Goal: Submit feedback/report problem: Submit feedback/report problem

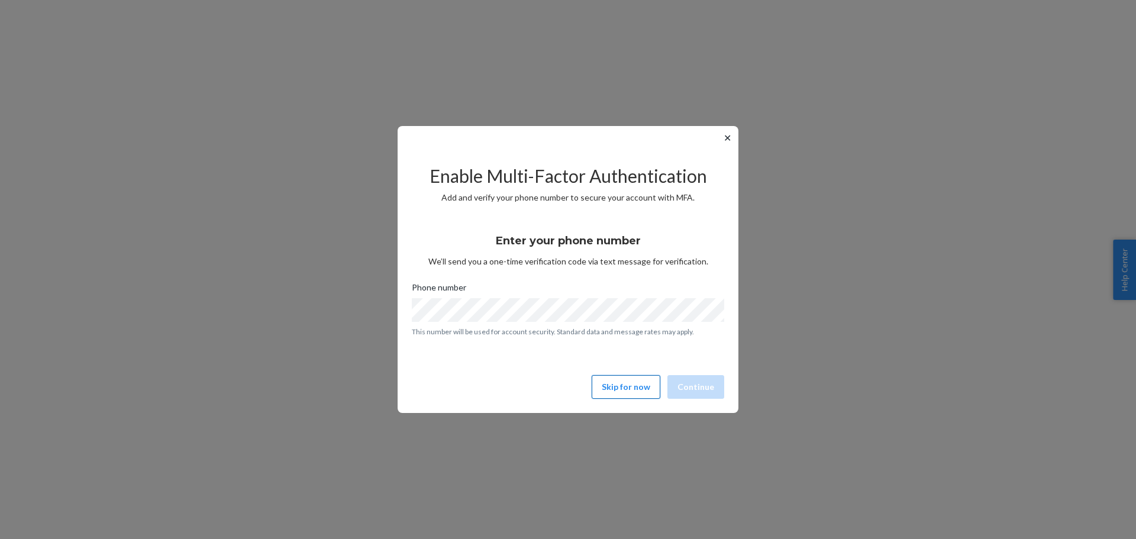
click at [618, 383] on button "Skip for now" at bounding box center [626, 387] width 69 height 24
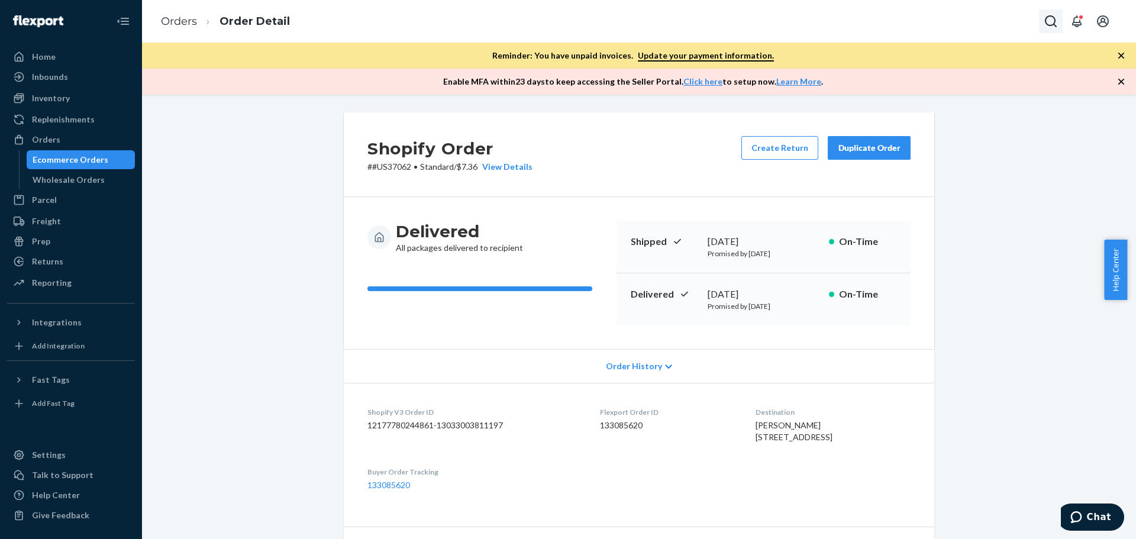
click at [1044, 21] on icon "Open Search Box" at bounding box center [1051, 21] width 14 height 14
click at [919, 25] on input "Search Input" at bounding box center [964, 21] width 146 height 12
click at [971, 20] on input "US39994" at bounding box center [964, 21] width 146 height 12
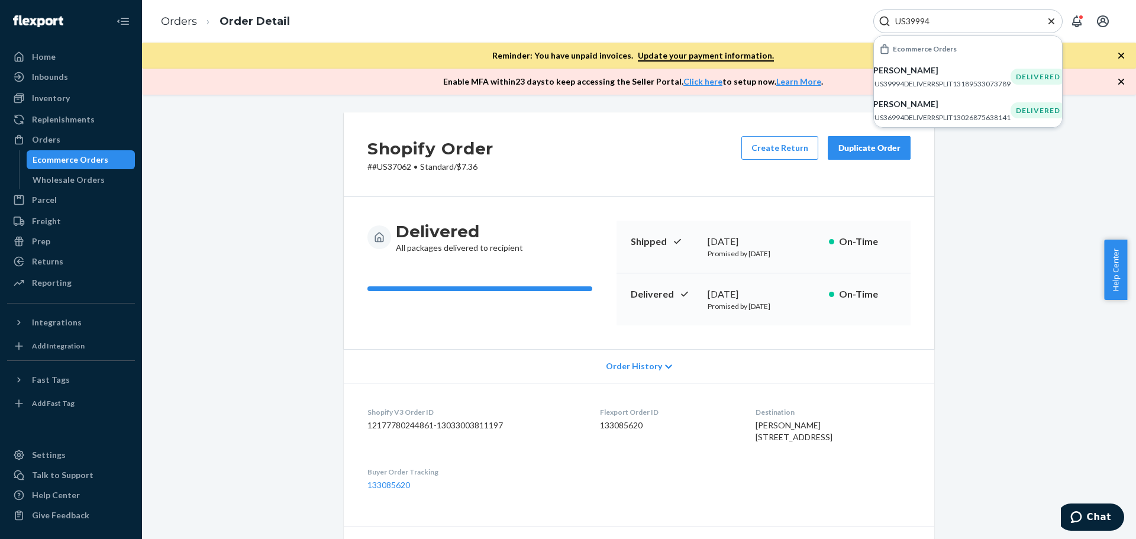
click at [945, 21] on input "US39994" at bounding box center [964, 21] width 146 height 12
type input "US39994"
click at [83, 163] on div "Ecommerce Orders" at bounding box center [71, 160] width 76 height 12
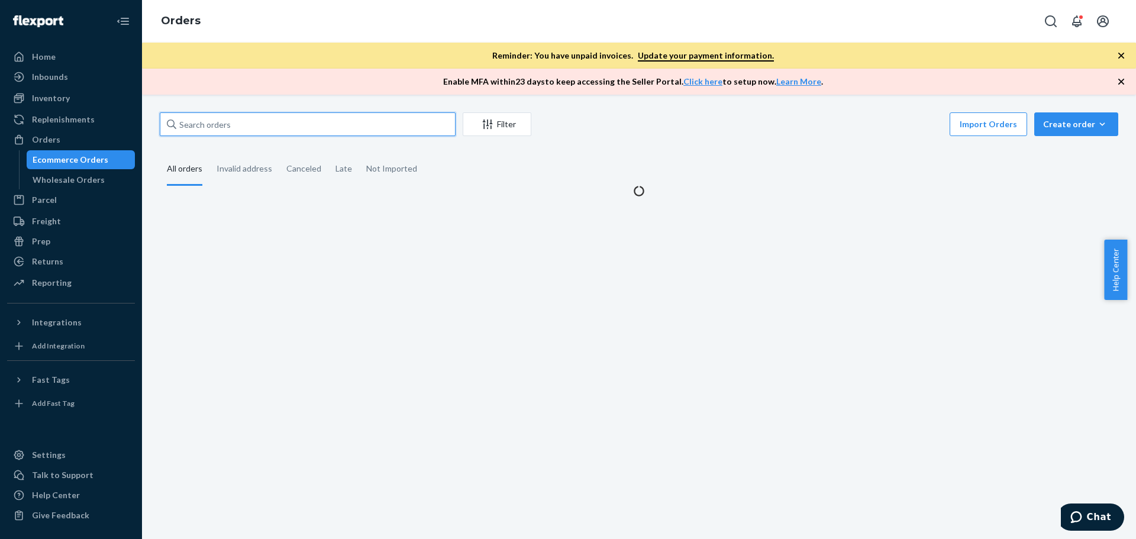
click at [328, 125] on input "text" at bounding box center [308, 124] width 296 height 24
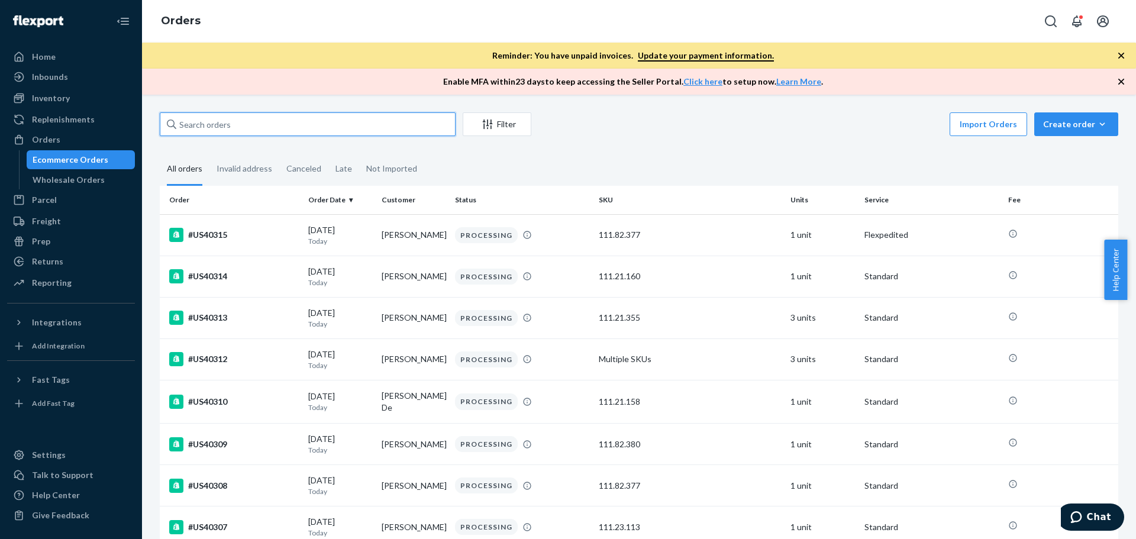
paste input "US39994"
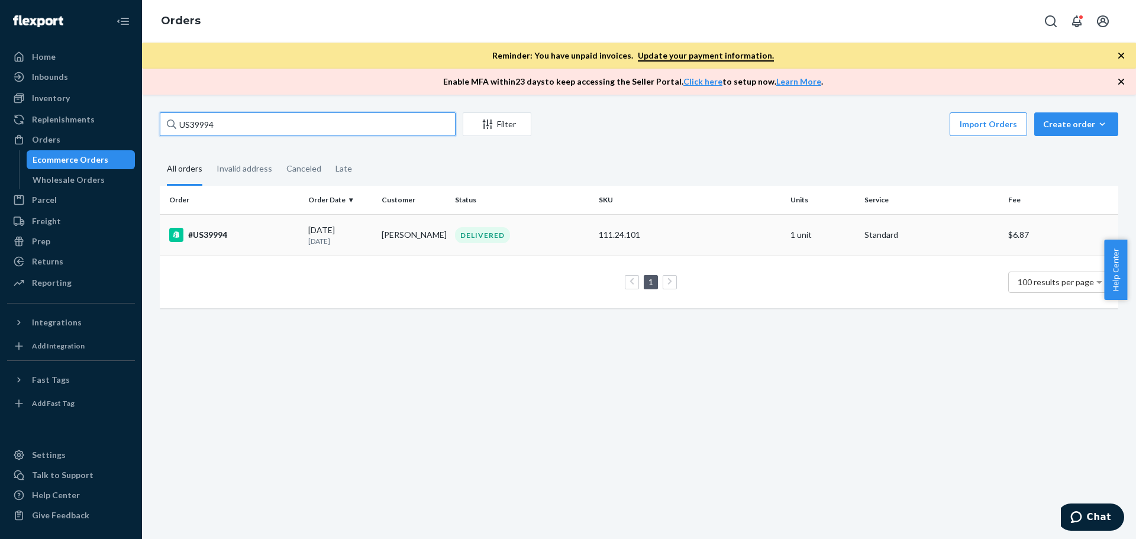
type input "US39994"
click at [207, 238] on div "#US39994" at bounding box center [234, 235] width 130 height 14
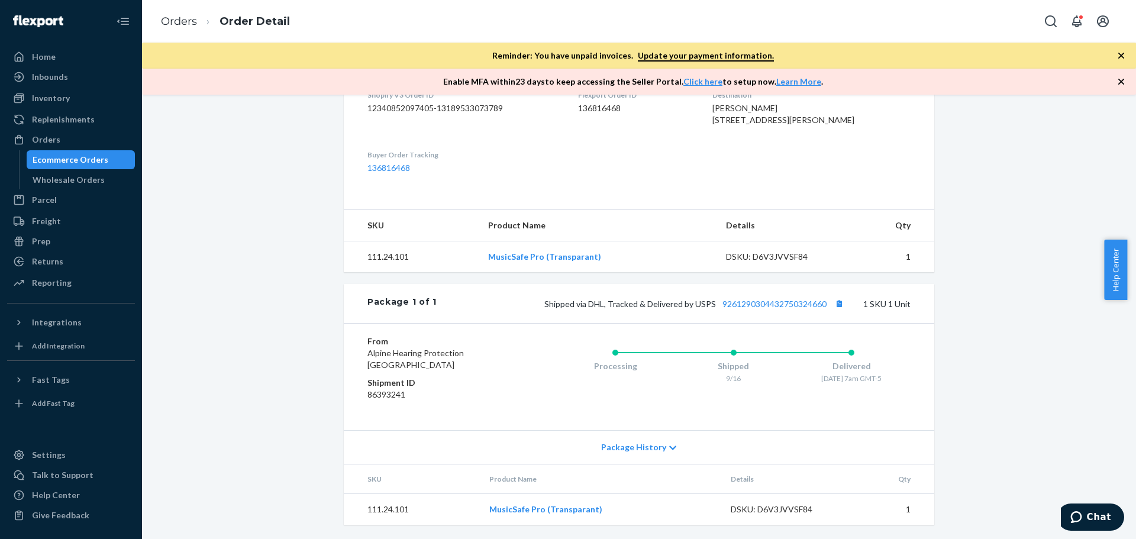
scroll to position [341, 0]
click at [971, 431] on div "Shopify Order # #US39994 • Standard / $6.87 View Details Submit Claim Create Re…" at bounding box center [639, 167] width 976 height 744
click at [304, 399] on div "Shopify Order # #US39994 • Standard / $6.87 View Details Submit Claim Create Re…" at bounding box center [639, 167] width 976 height 744
click at [970, 399] on div "Shopify Order # #US39994 • Standard / $6.87 View Details Submit Claim Create Re…" at bounding box center [639, 167] width 976 height 744
click at [653, 448] on span "Package History" at bounding box center [633, 447] width 65 height 12
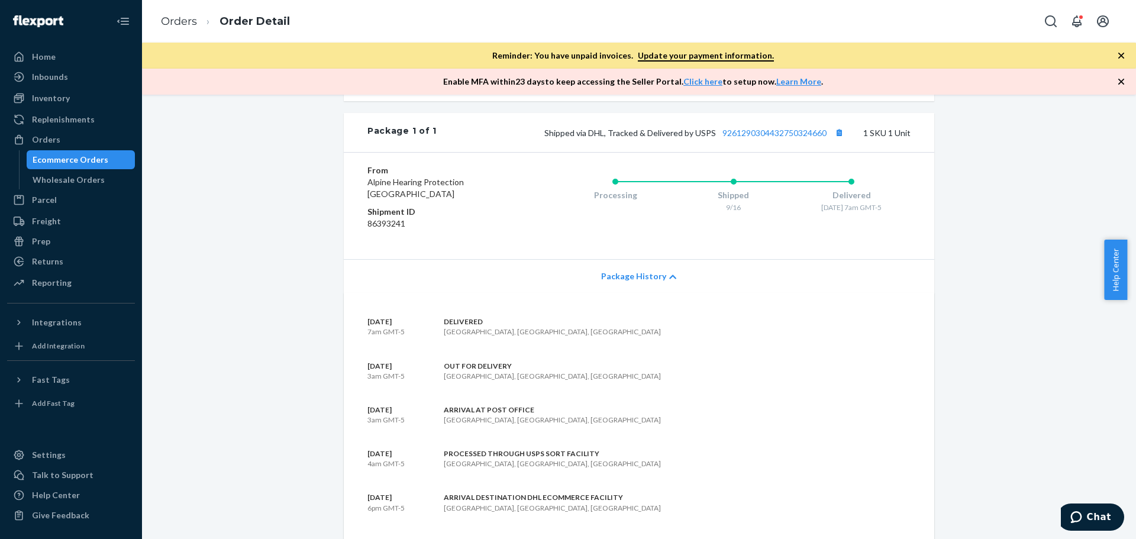
click at [657, 282] on span "Package History" at bounding box center [633, 276] width 65 height 12
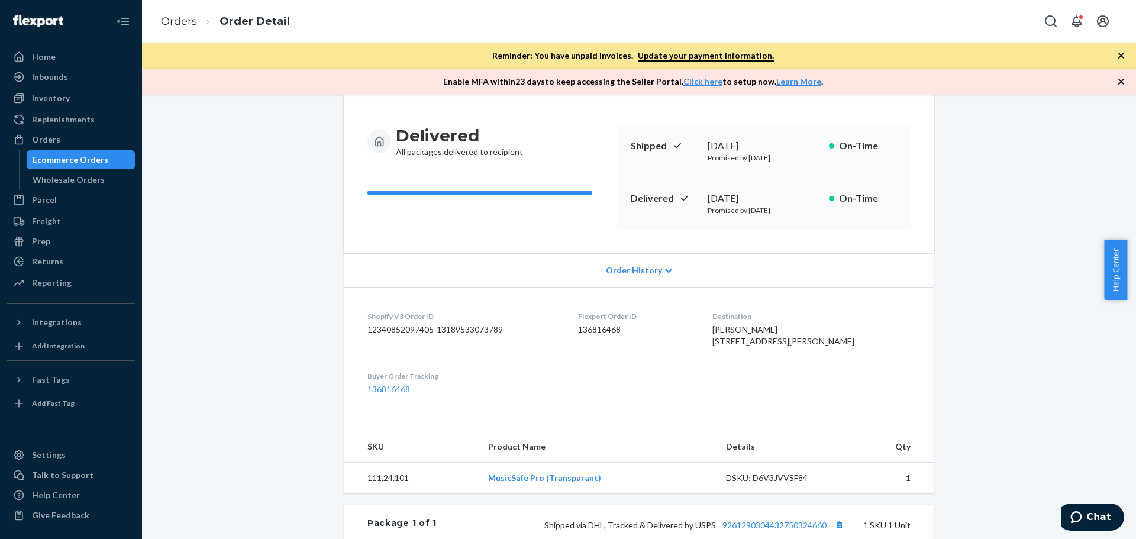
scroll to position [0, 0]
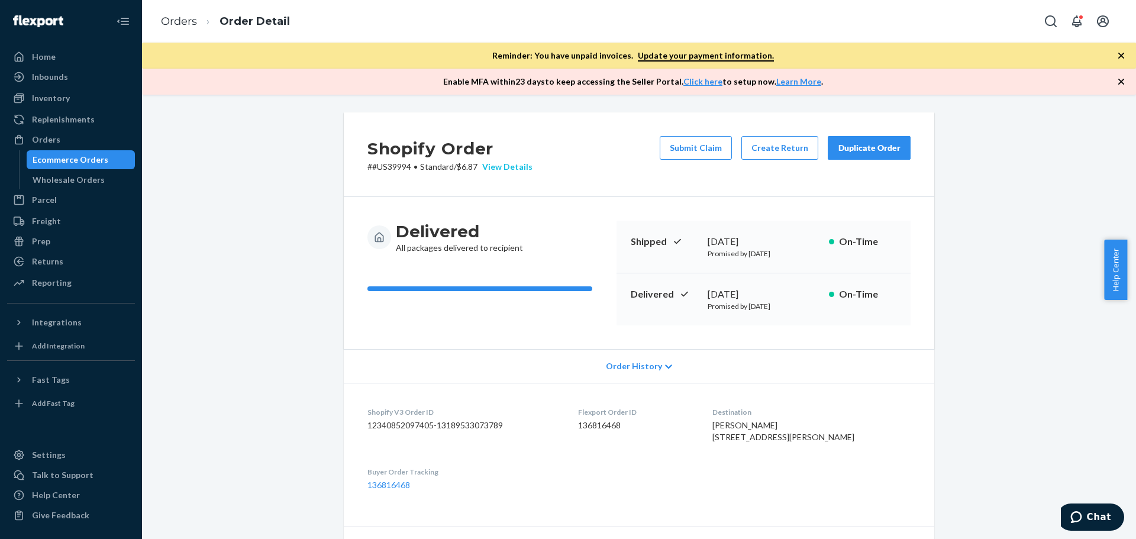
click at [503, 165] on div "View Details" at bounding box center [505, 167] width 55 height 12
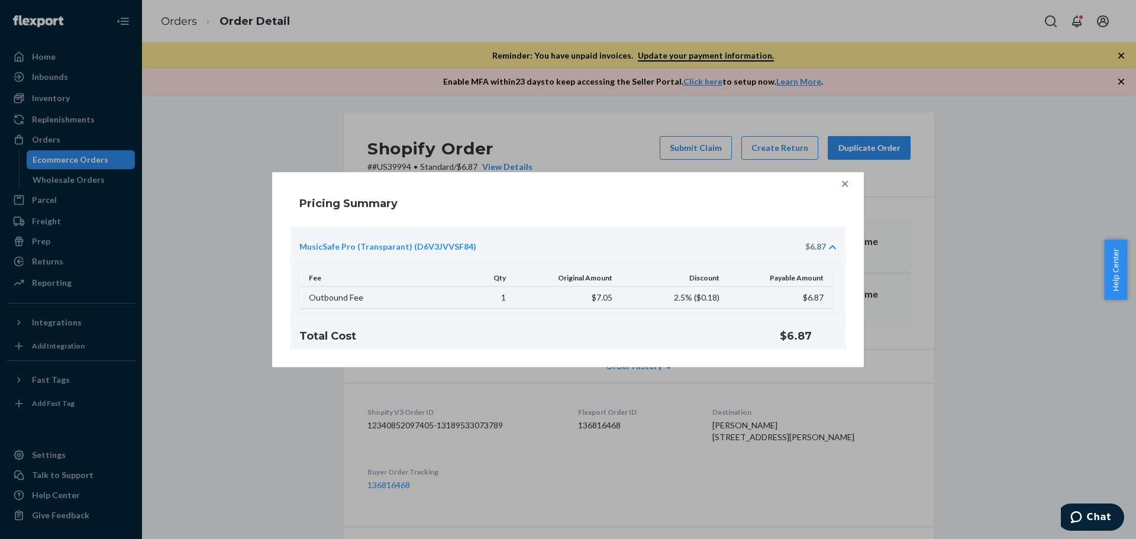
click at [846, 183] on icon at bounding box center [845, 183] width 6 height 6
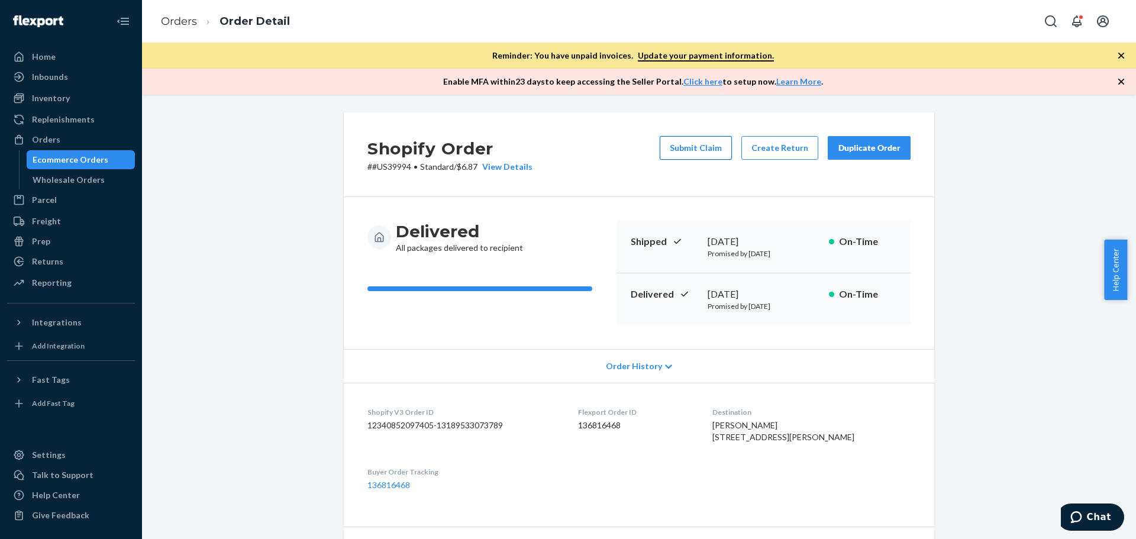
click at [714, 153] on button "Submit Claim" at bounding box center [696, 148] width 72 height 24
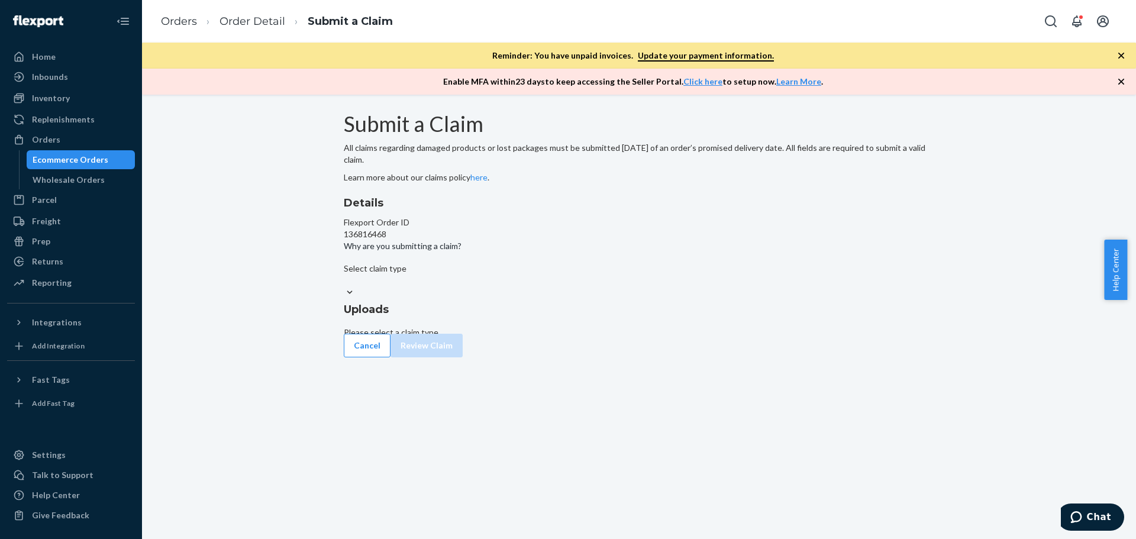
click at [514, 275] on div "Select claim type" at bounding box center [639, 269] width 591 height 12
click at [345, 286] on input "Why are you submitting a claim? Select claim type" at bounding box center [344, 281] width 1 height 12
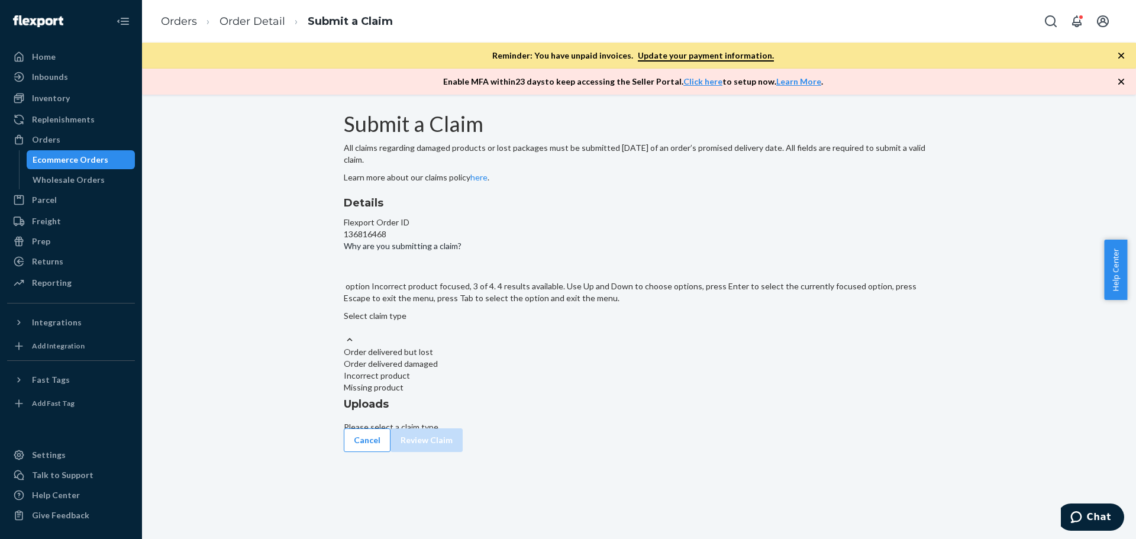
click at [514, 382] on div "Incorrect product" at bounding box center [639, 376] width 591 height 12
click at [345, 334] on input "Why are you submitting a claim? option Incorrect product focused, 3 of 4. 4 res…" at bounding box center [344, 328] width 1 height 12
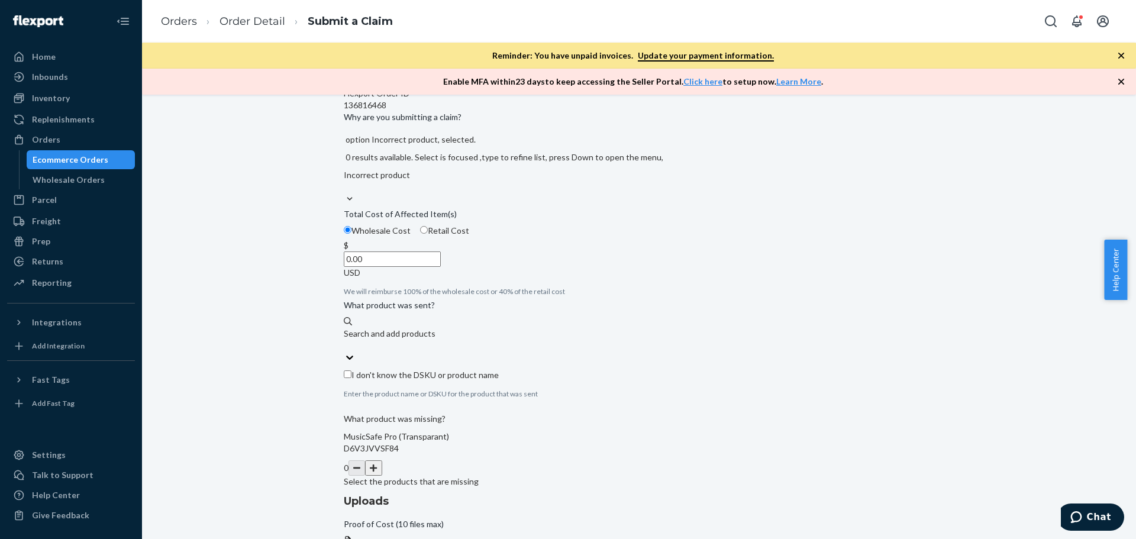
scroll to position [108, 0]
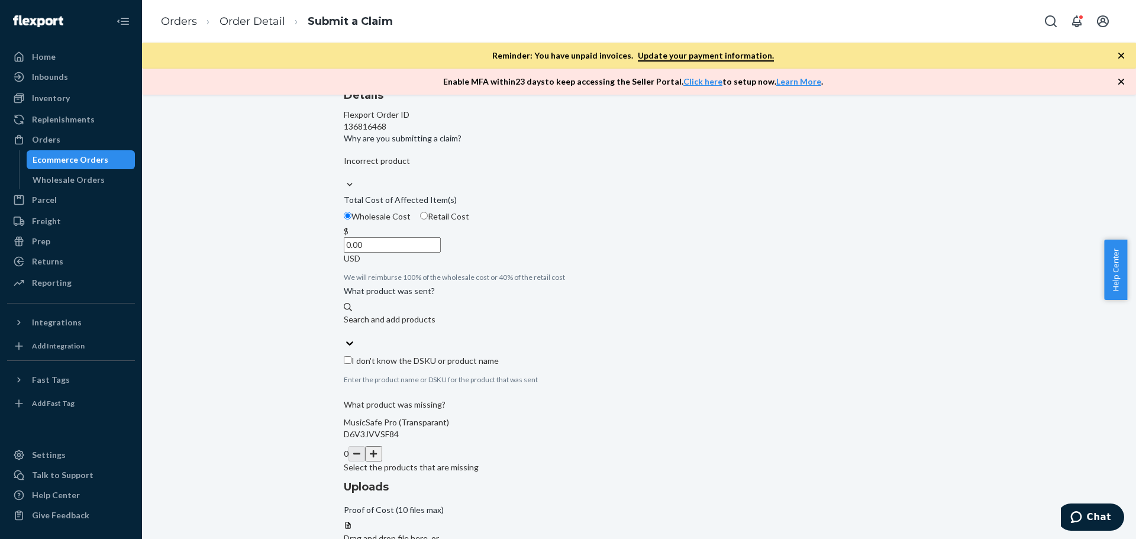
click at [428, 220] on input "Retail Cost" at bounding box center [424, 216] width 8 height 8
radio input "true"
click at [441, 253] on input "0.00" at bounding box center [392, 244] width 97 height 15
type input "29.95"
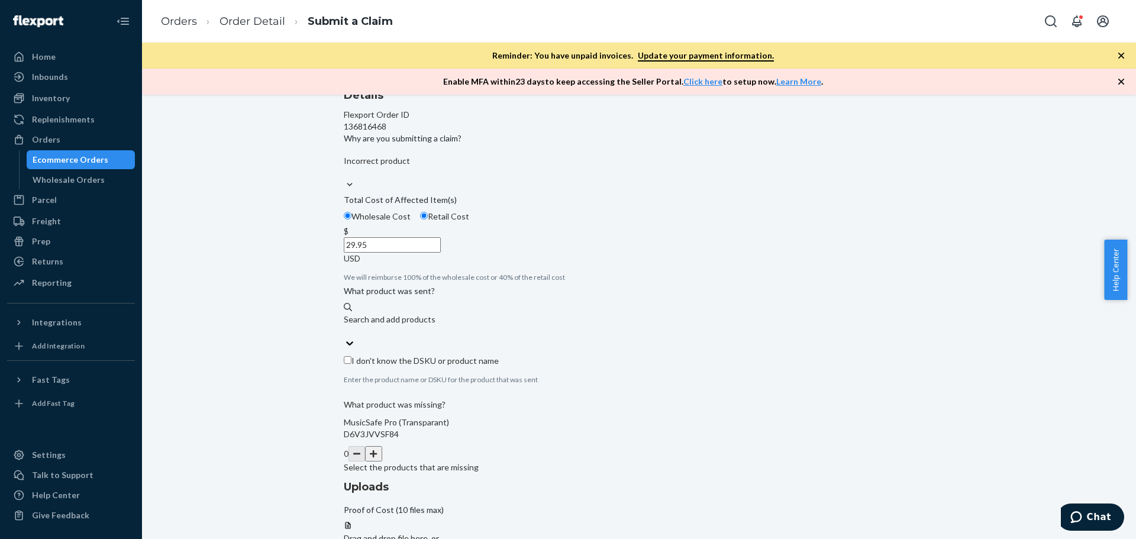
click at [427, 325] on div "Search and add products" at bounding box center [639, 320] width 591 height 12
click at [345, 337] on input "Search and add products" at bounding box center [344, 331] width 1 height 12
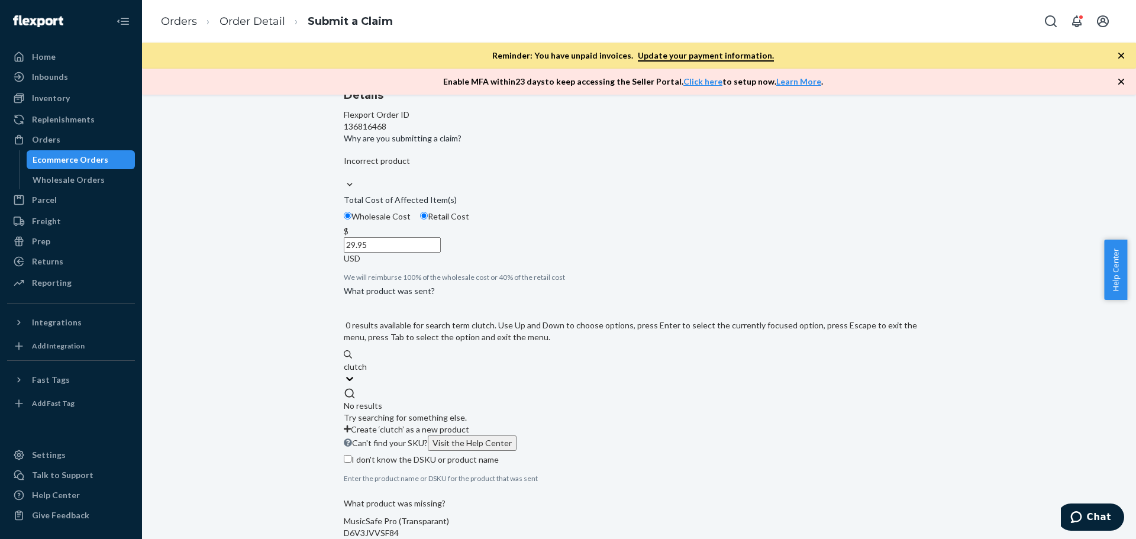
type input "clutch"
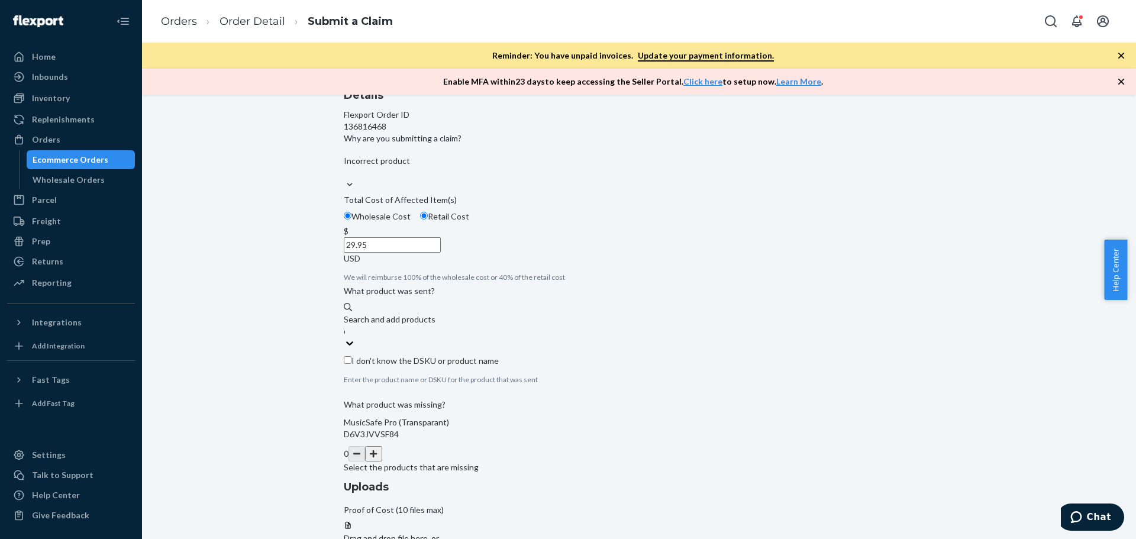
click at [559, 302] on div "What product was sent?" at bounding box center [639, 293] width 591 height 17
click at [345, 337] on input "clutch" at bounding box center [344, 331] width 1 height 12
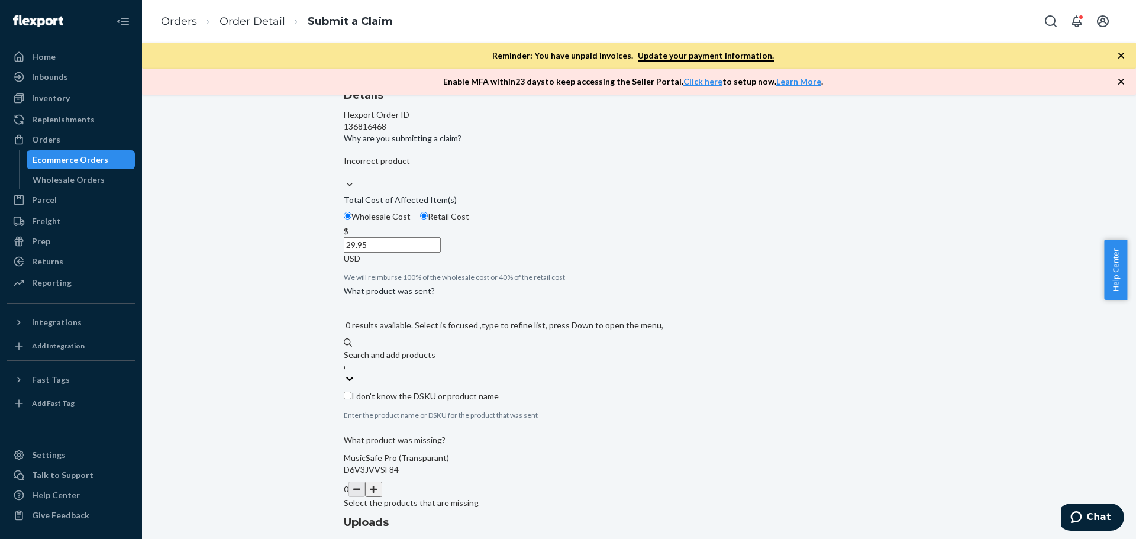
click at [430, 401] on span "I don't know the DSKU or product name" at bounding box center [425, 396] width 147 height 10
click at [352, 399] on input "I don't know the DSKU or product name" at bounding box center [348, 396] width 8 height 8
checkbox input "true"
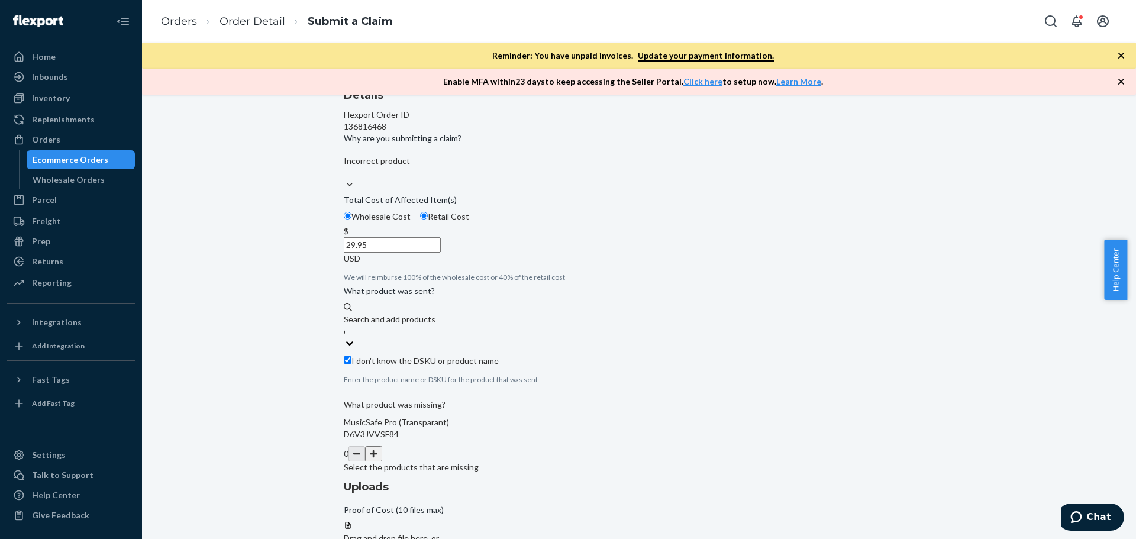
click at [382, 462] on button "button" at bounding box center [373, 453] width 17 height 15
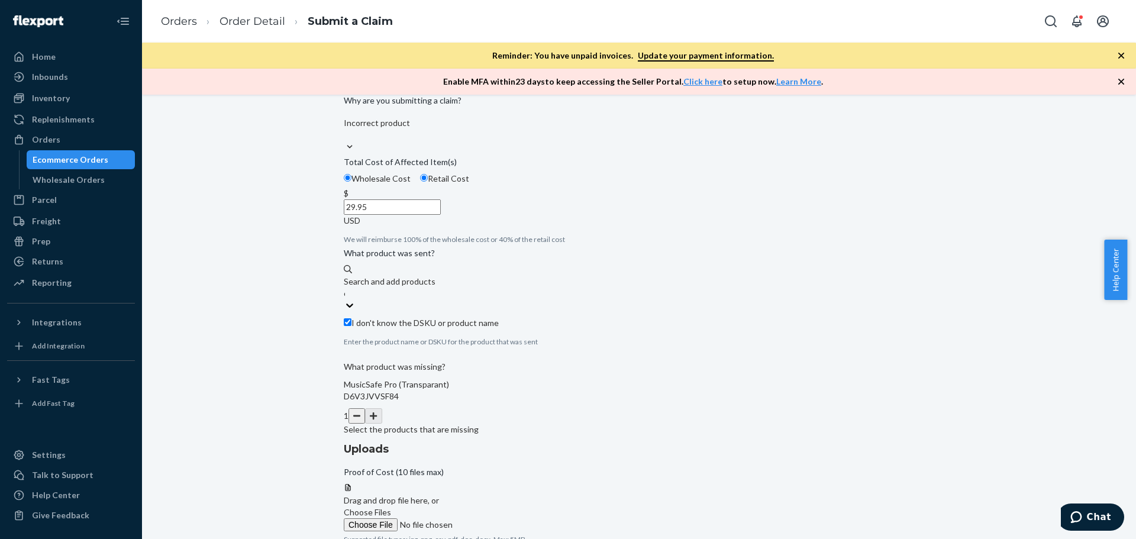
scroll to position [167, 0]
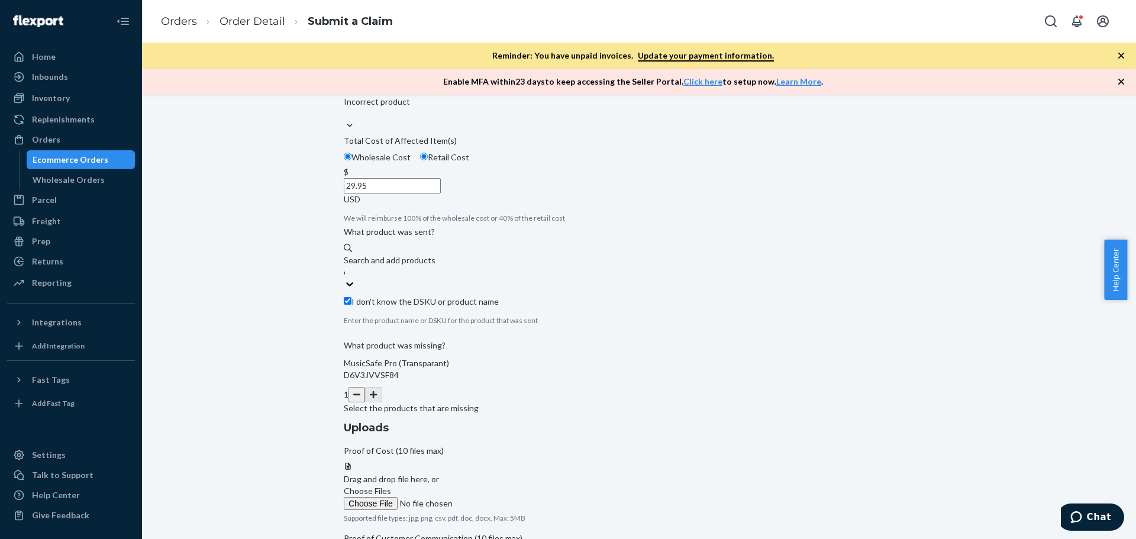
click at [505, 485] on label "Choose Files" at bounding box center [424, 497] width 161 height 25
click at [505, 497] on input "Choose Files" at bounding box center [424, 503] width 161 height 13
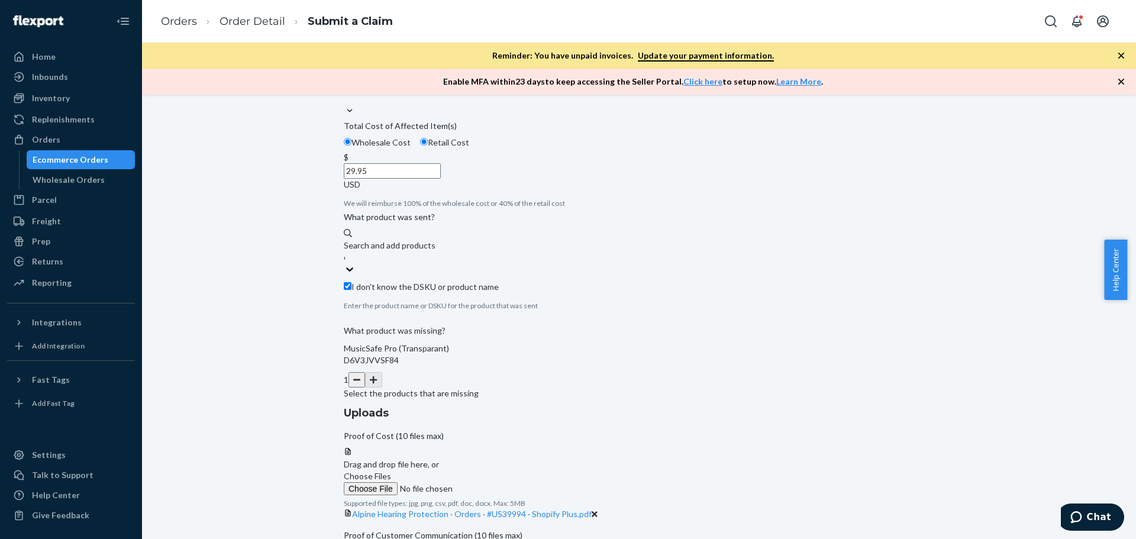
scroll to position [190, 0]
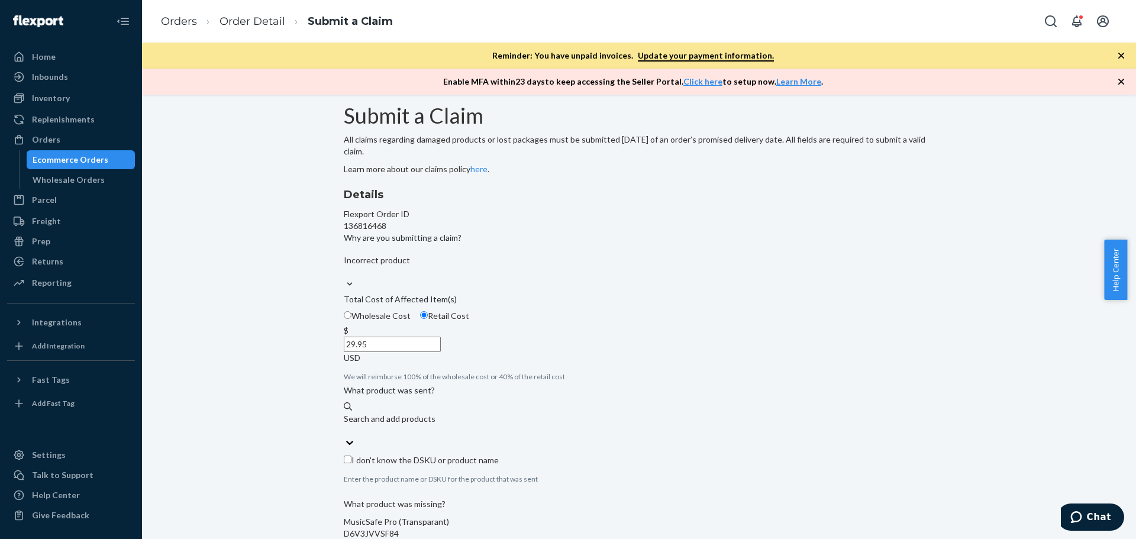
click at [411, 321] on span "Wholesale Cost" at bounding box center [381, 316] width 59 height 10
click at [352, 319] on input "Wholesale Cost" at bounding box center [348, 315] width 8 height 8
radio input "true"
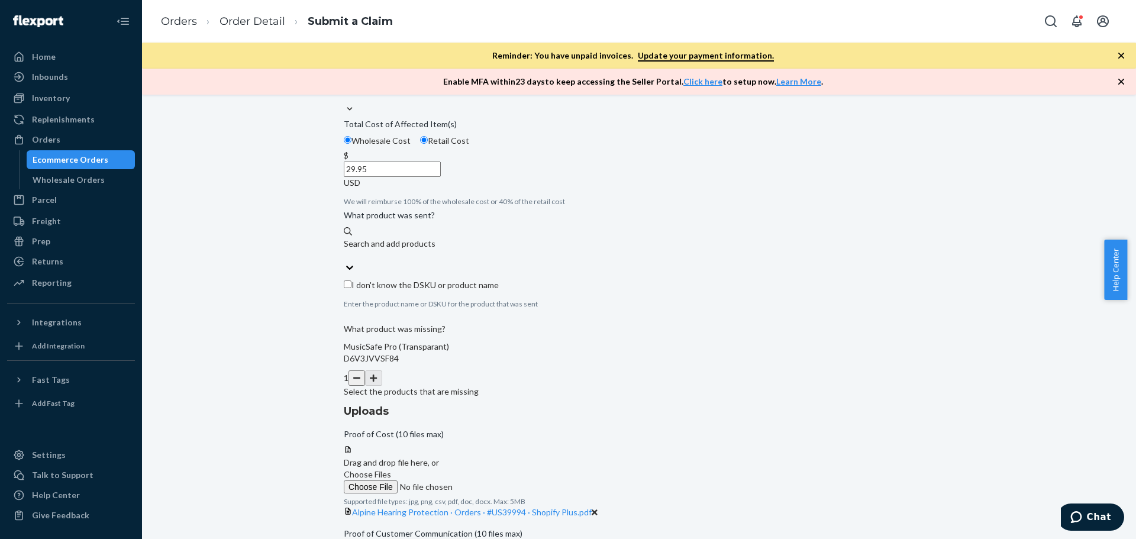
scroll to position [190, 0]
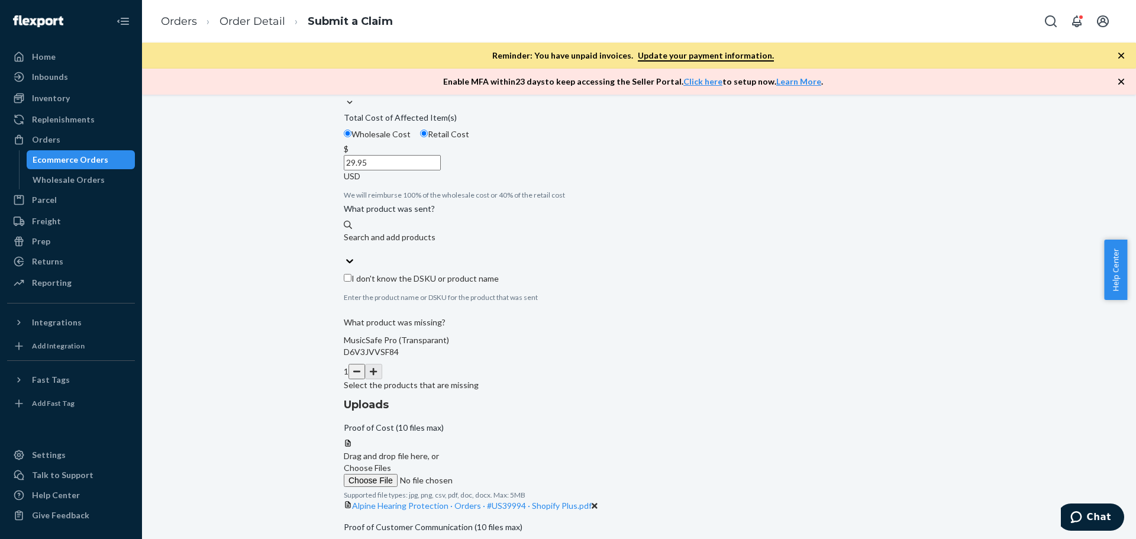
click at [428, 137] on input "Retail Cost" at bounding box center [424, 134] width 8 height 8
radio input "true"
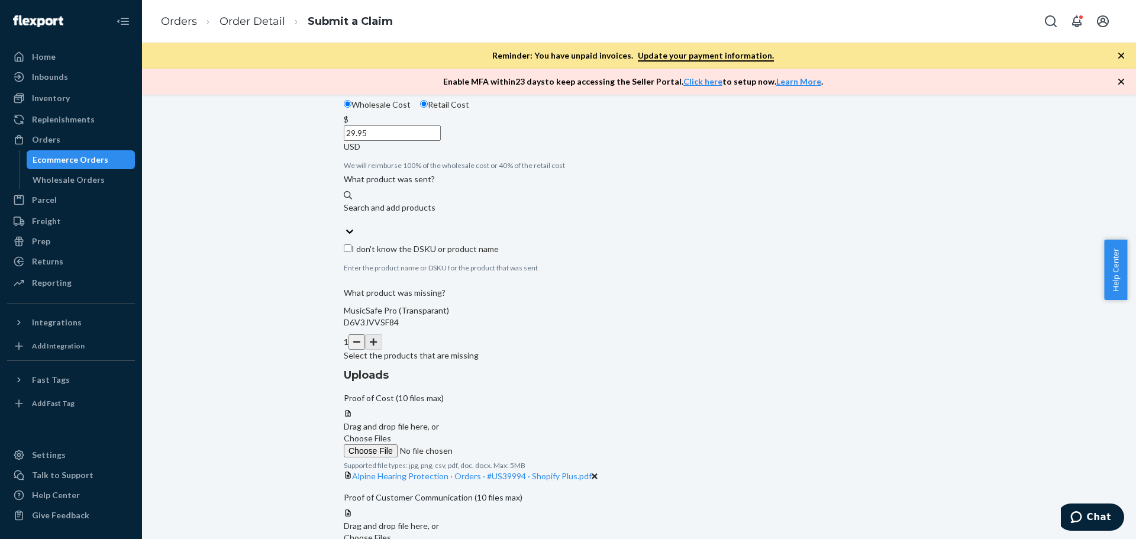
scroll to position [236, 0]
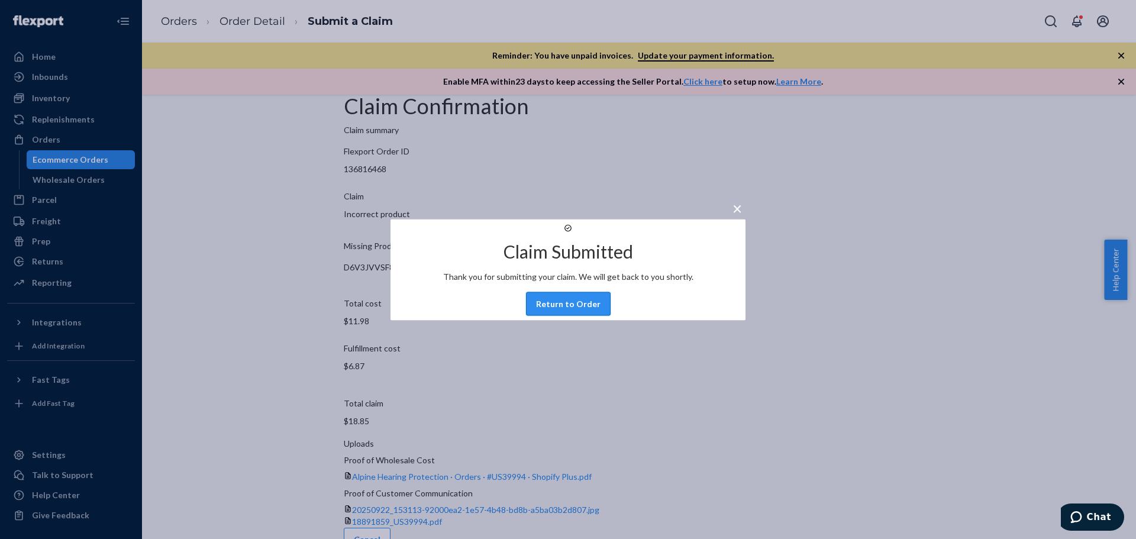
click at [566, 308] on button "Return to Order" at bounding box center [568, 304] width 85 height 24
